Goal: Check status: Check status

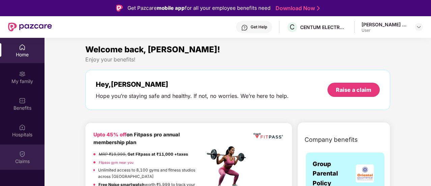
click at [19, 163] on div "Claims" at bounding box center [22, 161] width 44 height 7
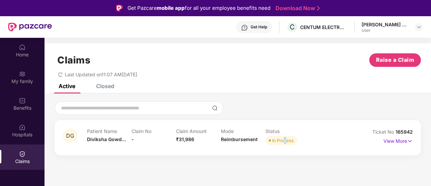
drag, startPoint x: 285, startPoint y: 140, endPoint x: 266, endPoint y: 138, distance: 19.0
click at [282, 140] on div "In Process" at bounding box center [283, 140] width 22 height 7
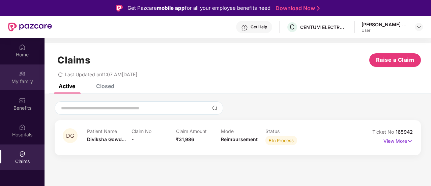
click at [30, 83] on div "My family" at bounding box center [22, 81] width 44 height 7
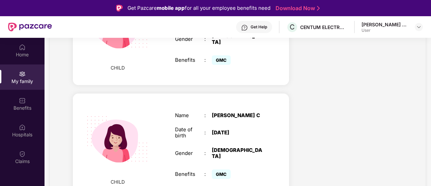
scroll to position [58, 0]
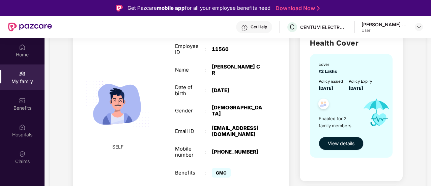
click at [346, 139] on span "View details" at bounding box center [340, 142] width 27 height 7
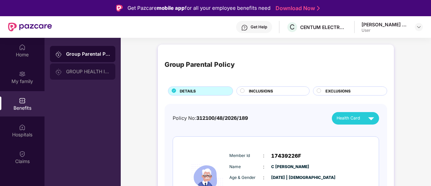
click at [94, 67] on div "GROUP HEALTH INSURANCE" at bounding box center [82, 71] width 65 height 16
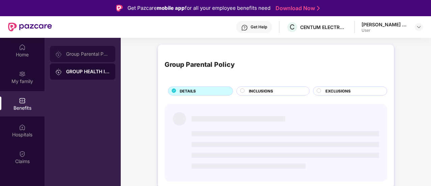
click at [96, 54] on div "Group Parental Policy" at bounding box center [88, 53] width 44 height 5
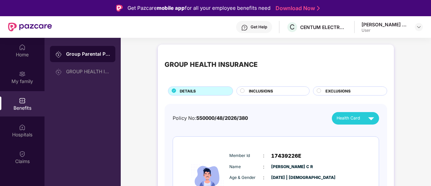
scroll to position [177, 0]
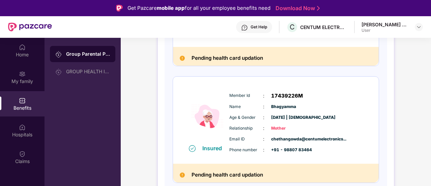
click at [315, 157] on div "Insured Member Id : 17439226M Name : Bhagyamma Age & Gender : [DATE] | [DEMOGRA…" at bounding box center [276, 119] width 206 height 87
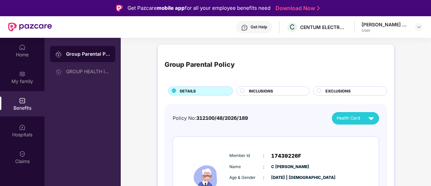
scroll to position [0, 0]
